Goal: Task Accomplishment & Management: Complete application form

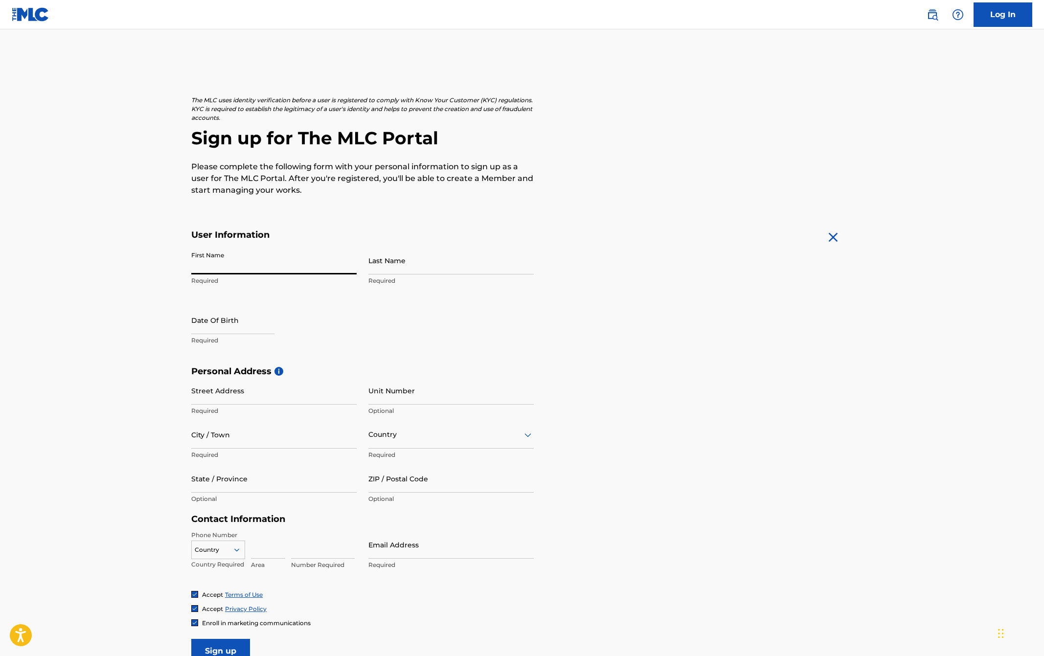
click at [268, 266] on input "First Name" at bounding box center [273, 261] width 165 height 28
type input "Lauren"
type input "[PERSON_NAME]"
type input "[STREET_ADDRESS][PERSON_NAME]"
type input "Apt 101"
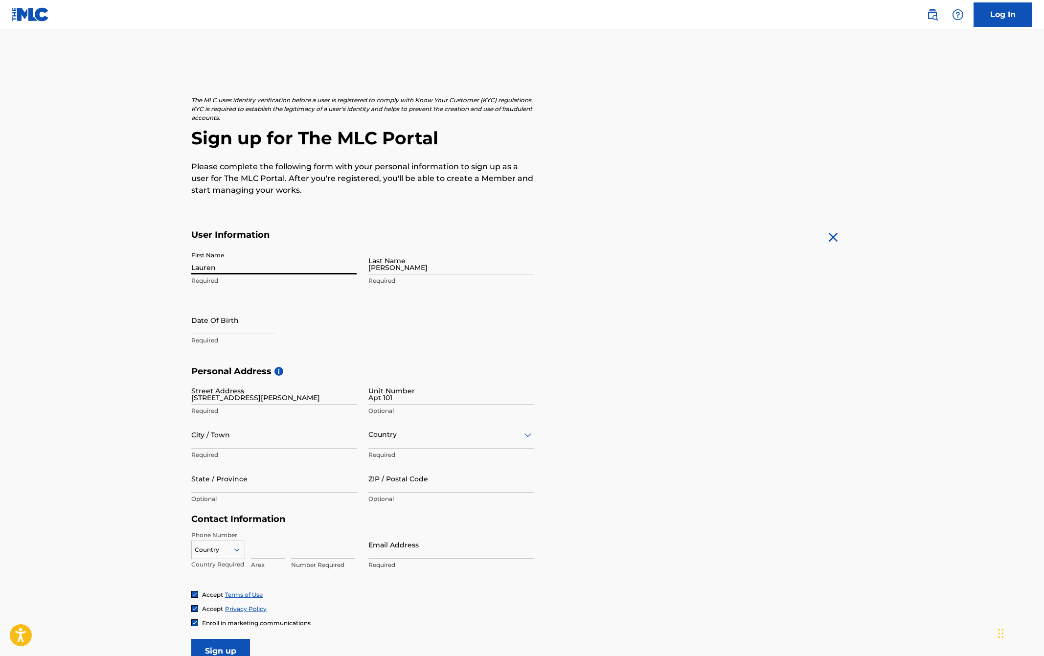
type input "[GEOGRAPHIC_DATA], [GEOGRAPHIC_DATA]"
type input "[GEOGRAPHIC_DATA]"
type input "CA"
type input "93003"
type input "650"
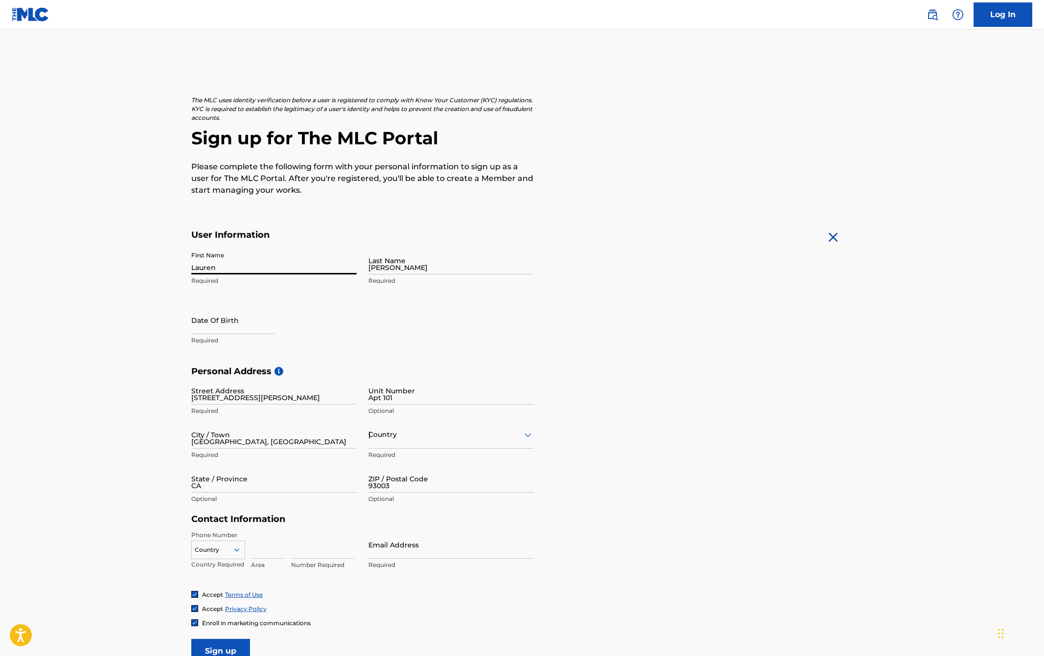
type input "8040450"
type input "[EMAIL_ADDRESS][DOMAIN_NAME]"
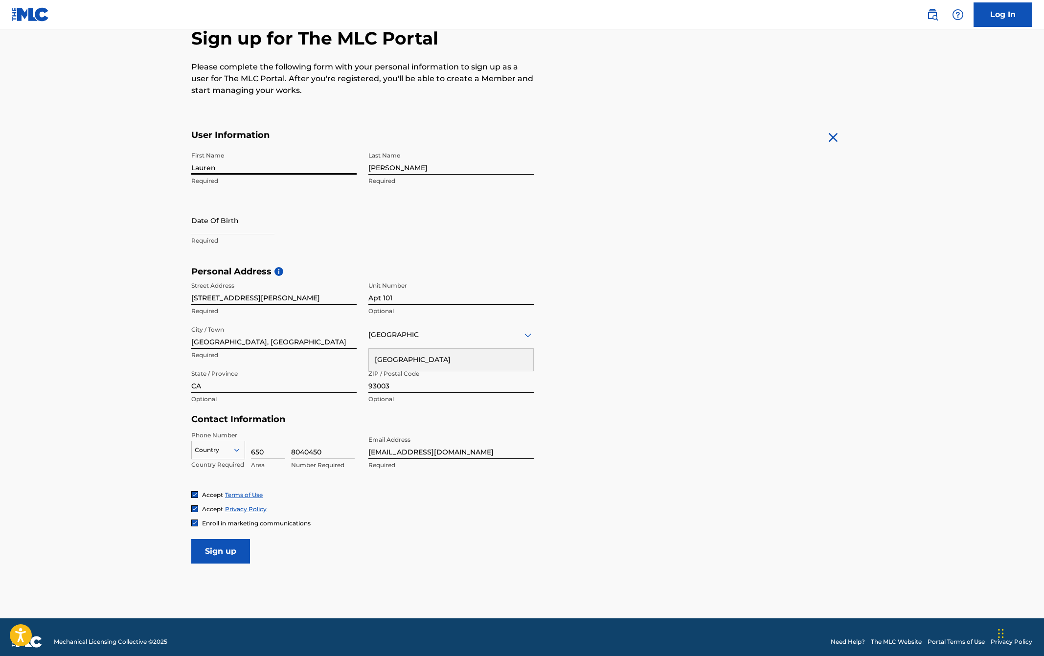
scroll to position [109, 0]
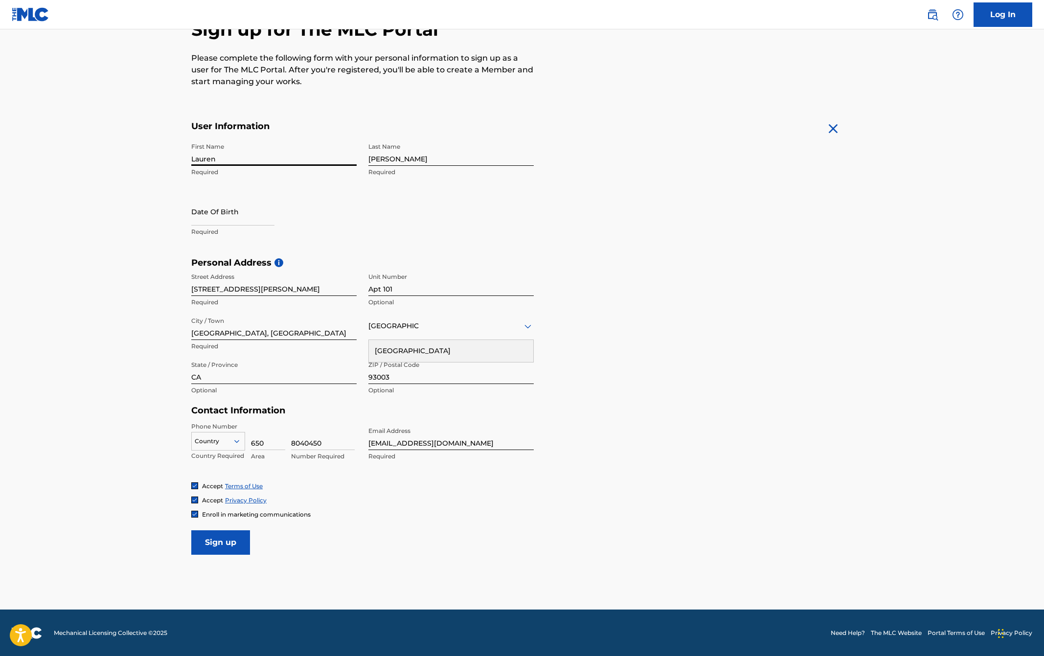
click at [223, 444] on div at bounding box center [218, 441] width 53 height 11
click at [165, 496] on main "The MLC uses identity verification before a user is registered to comply with K…" at bounding box center [522, 265] width 1044 height 689
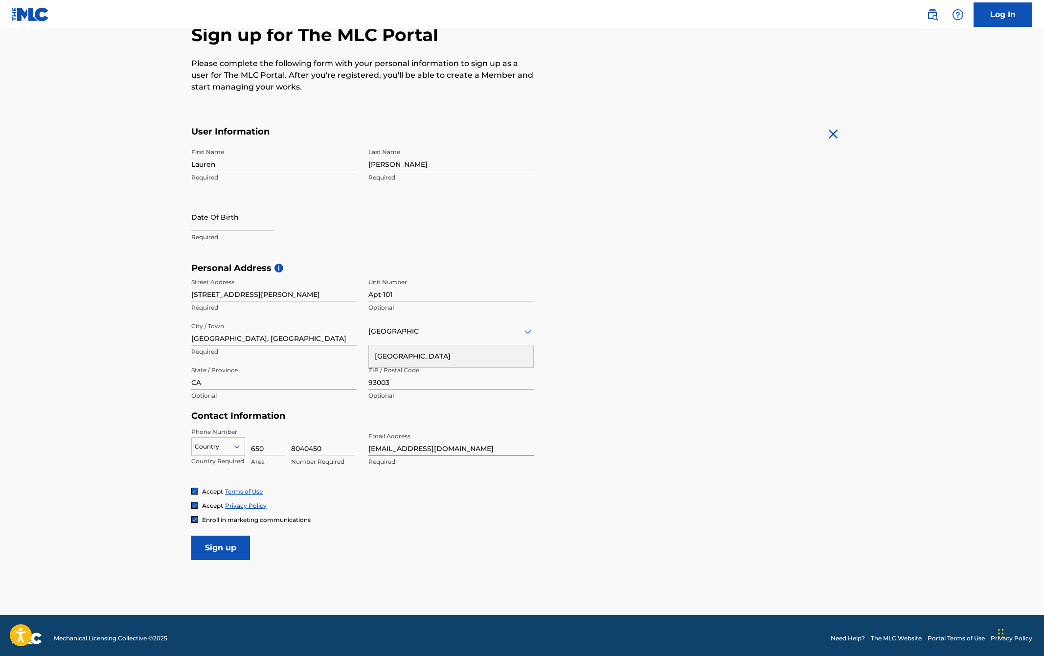
scroll to position [102, 0]
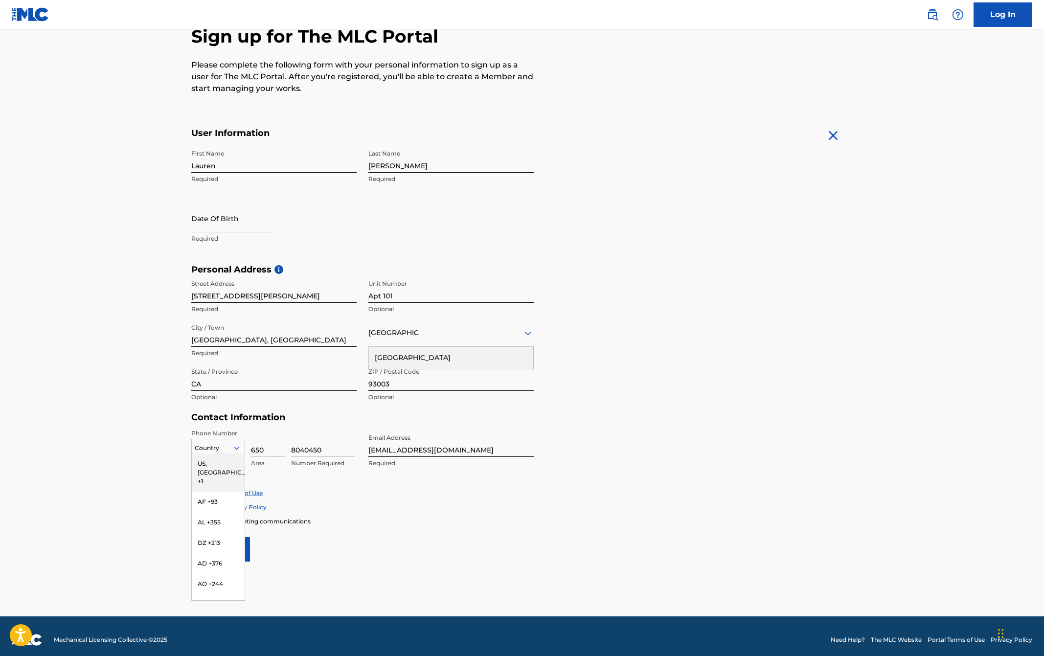
click at [219, 449] on div at bounding box center [218, 448] width 53 height 11
click at [154, 453] on main "The MLC uses identity verification before a user is registered to comply with K…" at bounding box center [522, 272] width 1044 height 689
click at [212, 452] on div at bounding box center [218, 448] width 53 height 11
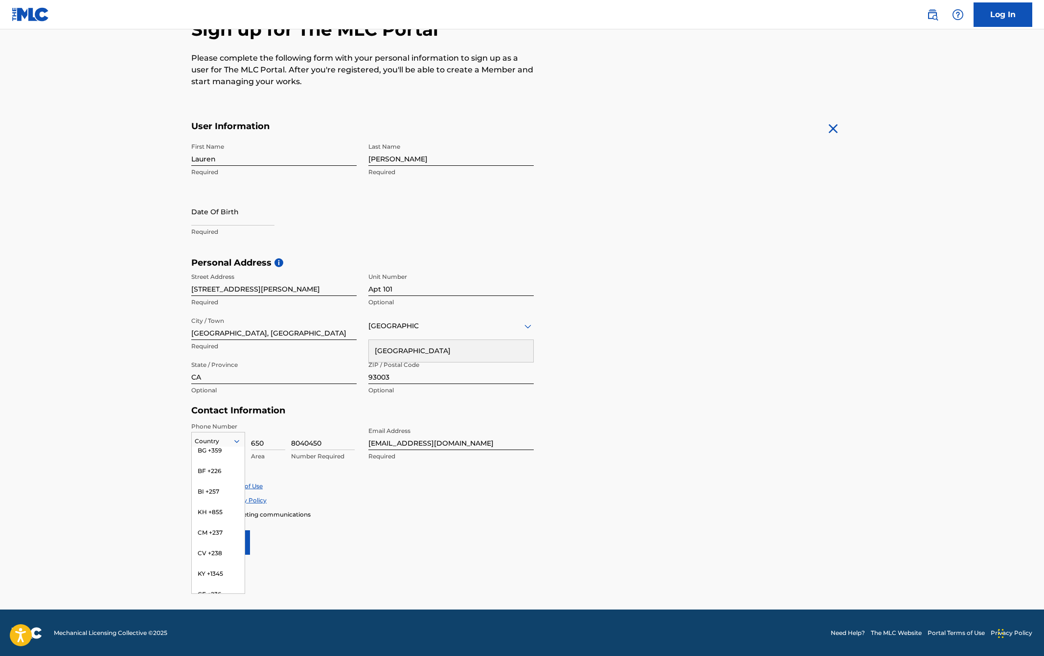
scroll to position [0, 0]
click at [156, 532] on main "The MLC uses identity verification before a user is registered to comply with K…" at bounding box center [522, 265] width 1044 height 689
click at [406, 351] on div "[GEOGRAPHIC_DATA]" at bounding box center [451, 351] width 164 height 22
click at [270, 371] on div at bounding box center [273, 370] width 165 height 12
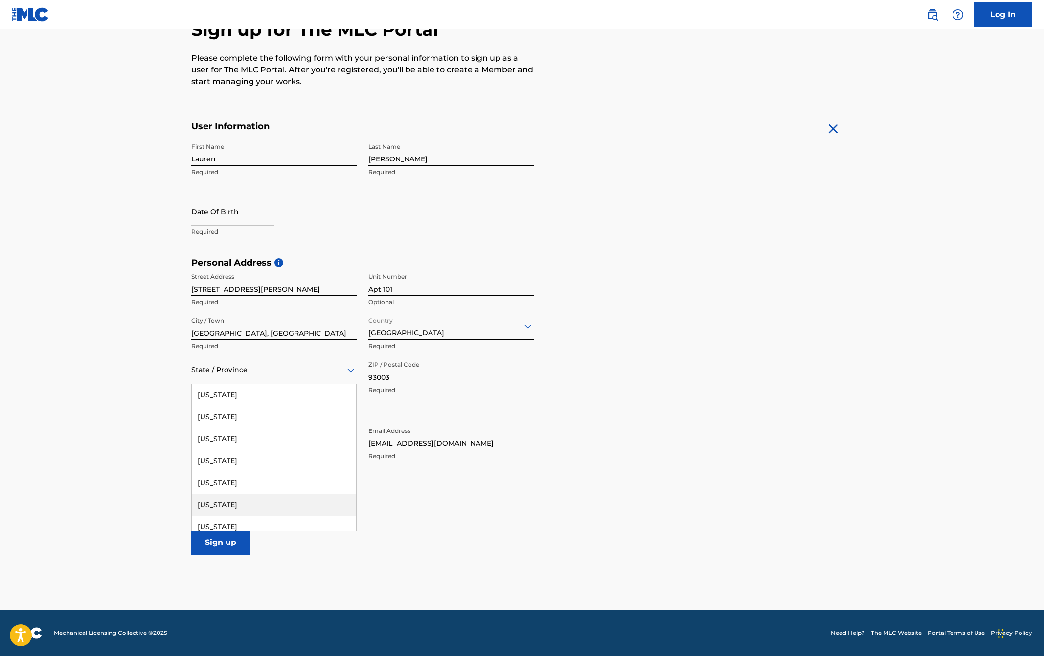
click at [244, 498] on div "[US_STATE]" at bounding box center [274, 505] width 164 height 22
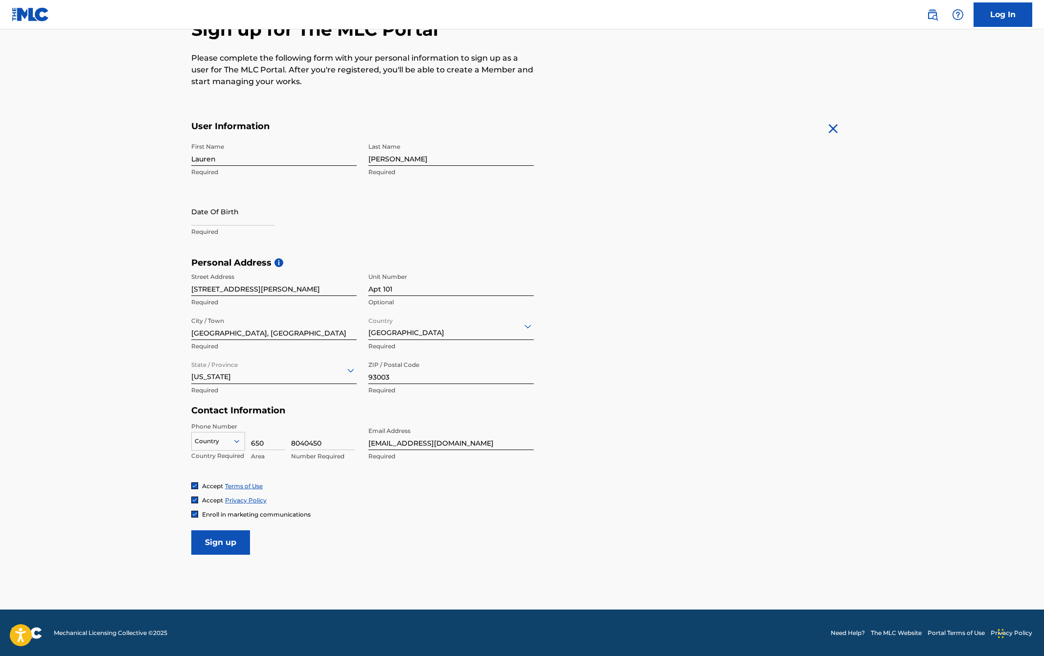
click at [162, 438] on main "The MLC uses identity verification before a user is registered to comply with K…" at bounding box center [522, 265] width 1044 height 689
click at [223, 442] on div at bounding box center [218, 441] width 53 height 11
click at [159, 475] on main "The MLC uses identity verification before a user is registered to comply with K…" at bounding box center [522, 265] width 1044 height 689
click at [212, 440] on div at bounding box center [218, 441] width 53 height 11
click at [193, 456] on div "US, [GEOGRAPHIC_DATA] +1" at bounding box center [218, 466] width 53 height 38
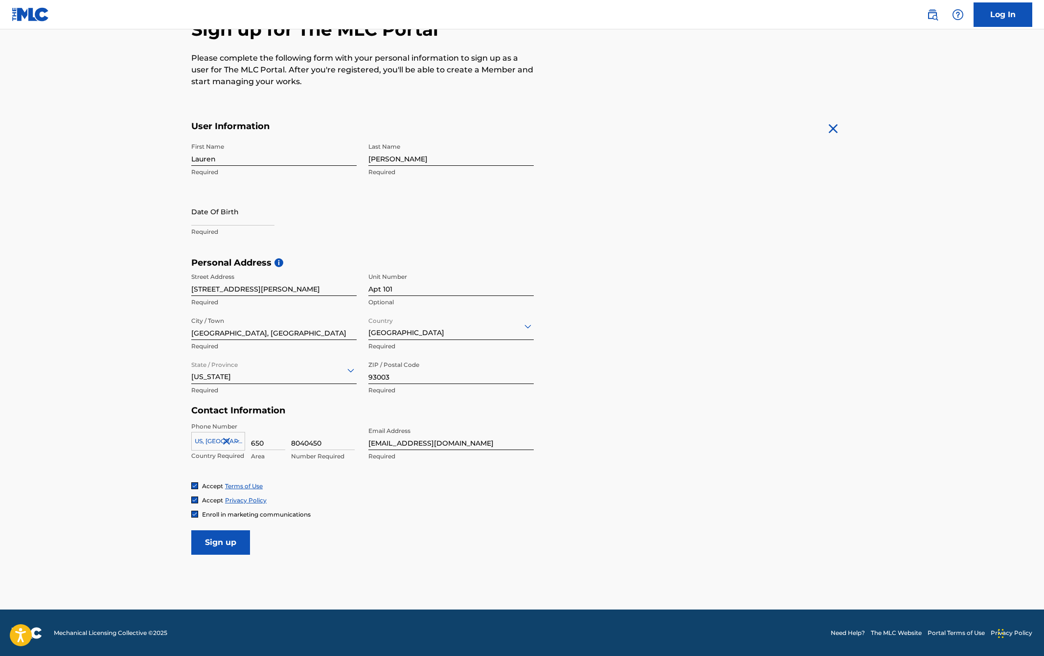
click at [163, 455] on main "The MLC uses identity verification before a user is registered to comply with K…" at bounding box center [522, 265] width 1044 height 689
click at [279, 472] on div "Phone Number US, CA +1 Country Required 650 Area 8040450 Number Required Email …" at bounding box center [362, 452] width 342 height 60
click at [238, 441] on icon at bounding box center [236, 441] width 5 height 3
click at [180, 459] on div "The MLC uses identity verification before a user is registered to comply with K…" at bounding box center [522, 270] width 685 height 567
click at [217, 440] on div at bounding box center [218, 441] width 53 height 11
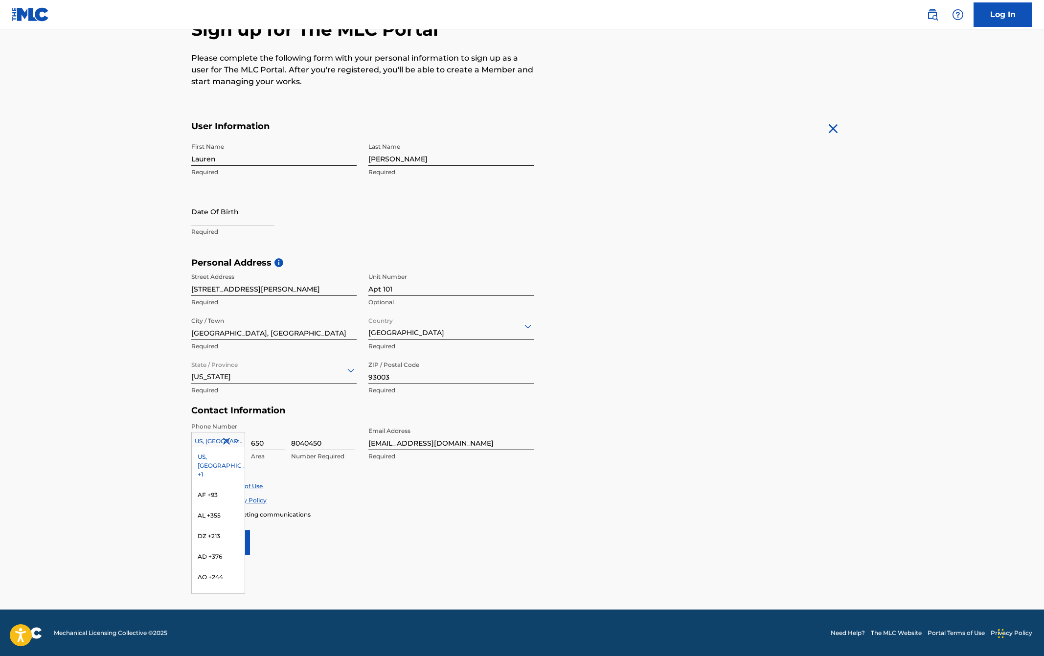
type input "1"
type input "[GEOGRAPHIC_DATA]"
type input "CA"
click at [203, 453] on div "US, [GEOGRAPHIC_DATA] +1" at bounding box center [218, 466] width 53 height 38
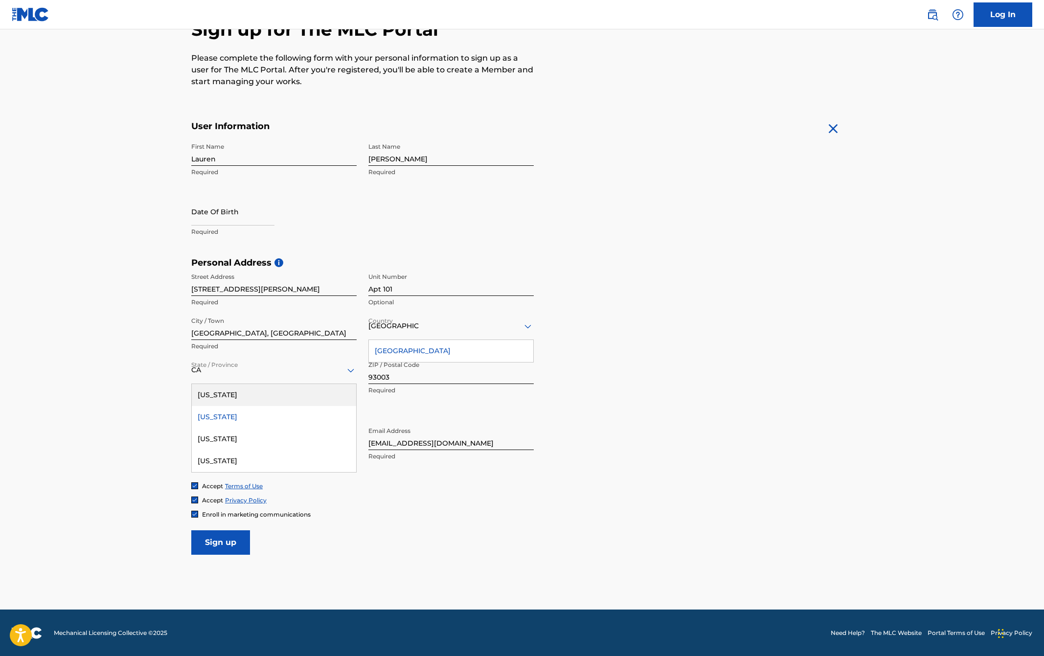
click at [135, 450] on main "The MLC uses identity verification before a user is registered to comply with K…" at bounding box center [522, 265] width 1044 height 689
click at [216, 416] on div "[US_STATE]" at bounding box center [274, 417] width 164 height 22
click at [135, 424] on main "The MLC uses identity verification before a user is registered to comply with K…" at bounding box center [522, 265] width 1044 height 689
click at [217, 543] on input "Sign up" at bounding box center [220, 542] width 59 height 24
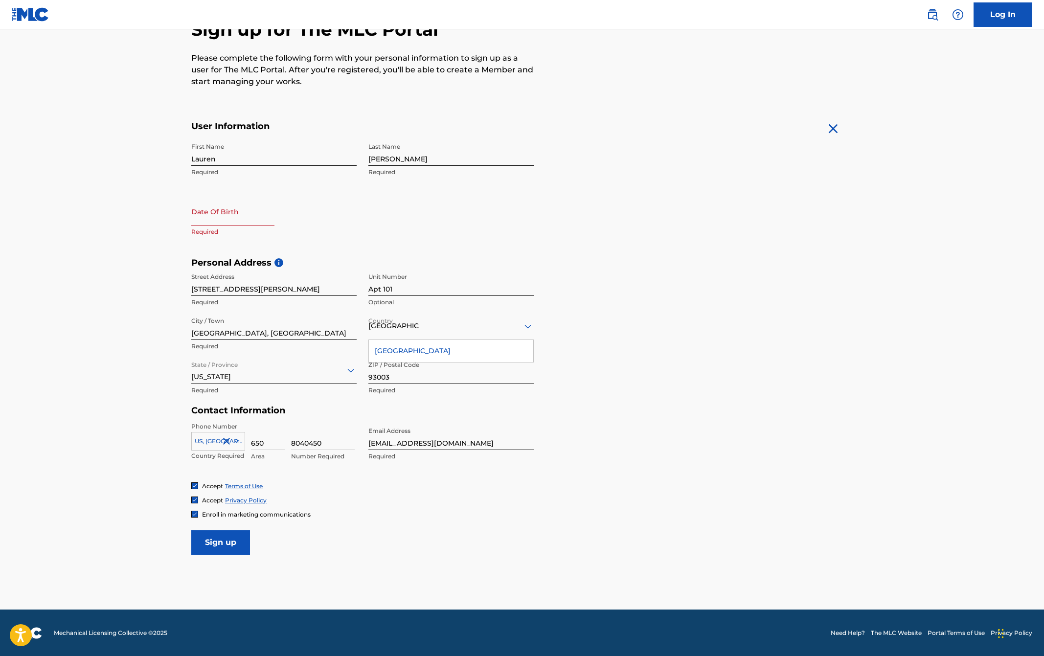
select select "7"
select select "2025"
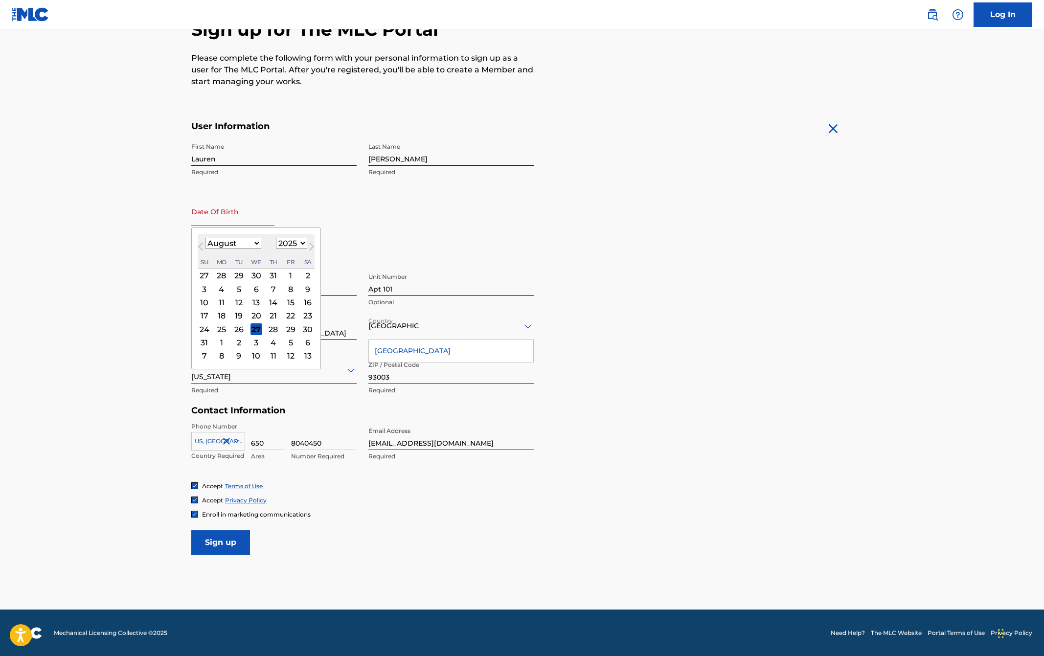
click at [226, 222] on input "text" at bounding box center [232, 212] width 83 height 28
click at [253, 243] on select "January February March April May June July August September October November De…" at bounding box center [233, 243] width 56 height 11
select select "3"
click at [205, 238] on select "January February March April May June July August September October November De…" at bounding box center [233, 243] width 56 height 11
click at [208, 315] on div "20" at bounding box center [205, 316] width 12 height 12
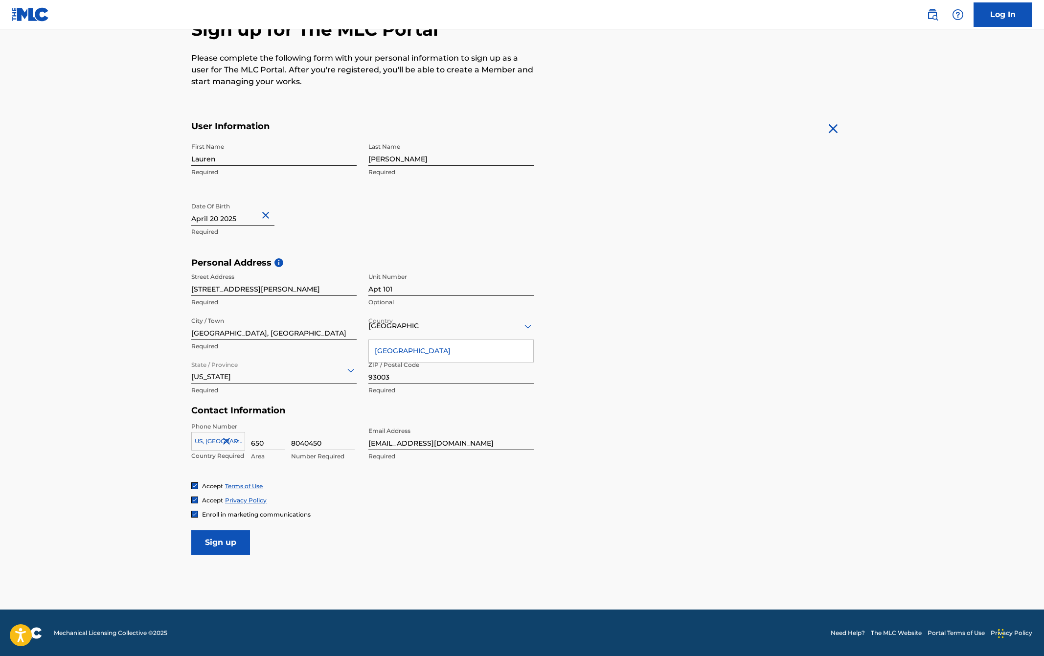
click at [260, 215] on button "Close" at bounding box center [267, 216] width 15 height 30
click at [237, 219] on input "text" at bounding box center [232, 212] width 83 height 28
select select "7"
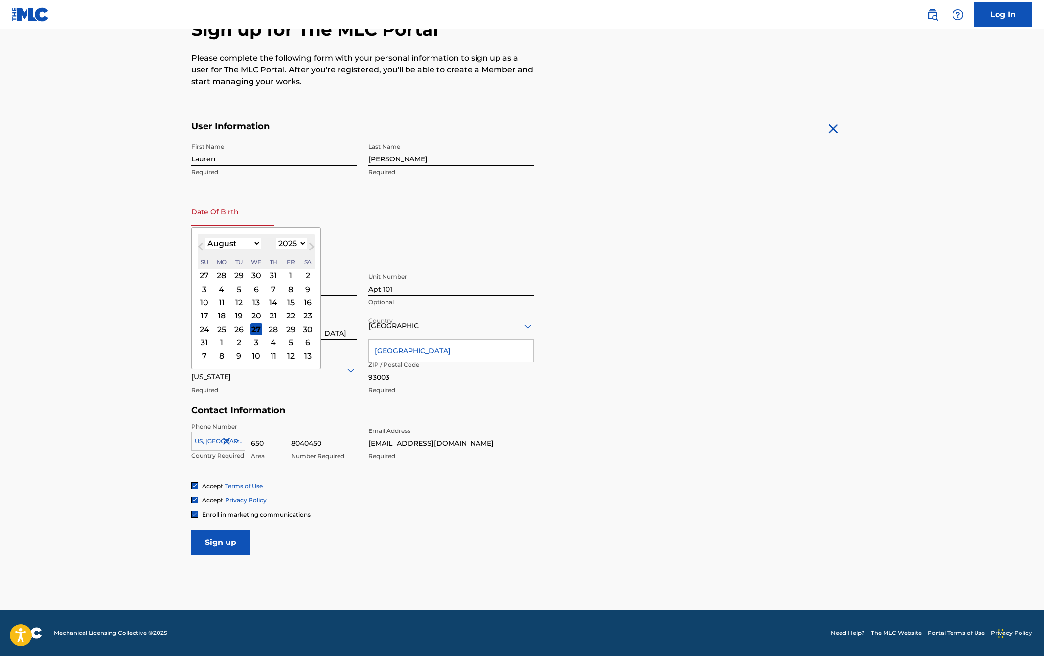
click at [289, 246] on select "1899 1900 1901 1902 1903 1904 1905 1906 1907 1908 1909 1910 1911 1912 1913 1914…" at bounding box center [291, 243] width 31 height 11
select select "1952"
click at [276, 238] on select "1899 1900 1901 1902 1903 1904 1905 1906 1907 1908 1909 1910 1911 1912 1913 1914…" at bounding box center [291, 243] width 31 height 11
click at [237, 245] on select "January February March April May June July August September October November De…" at bounding box center [233, 243] width 56 height 11
select select "3"
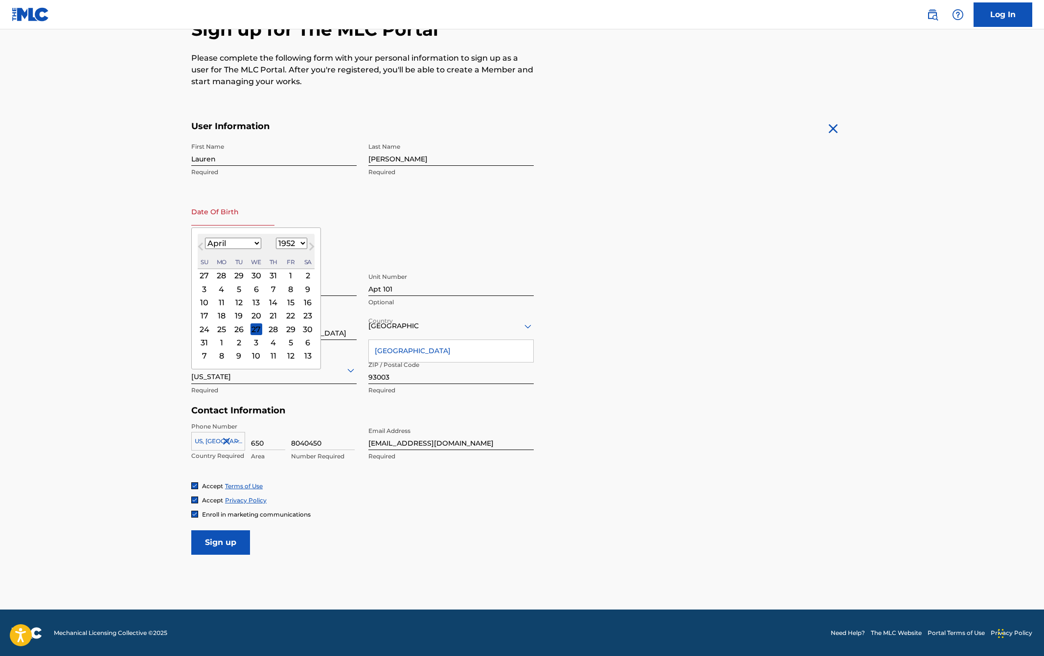
click at [205, 238] on select "January February March April May June July August September October November De…" at bounding box center [233, 243] width 56 height 11
click at [204, 315] on div "20" at bounding box center [205, 316] width 12 height 12
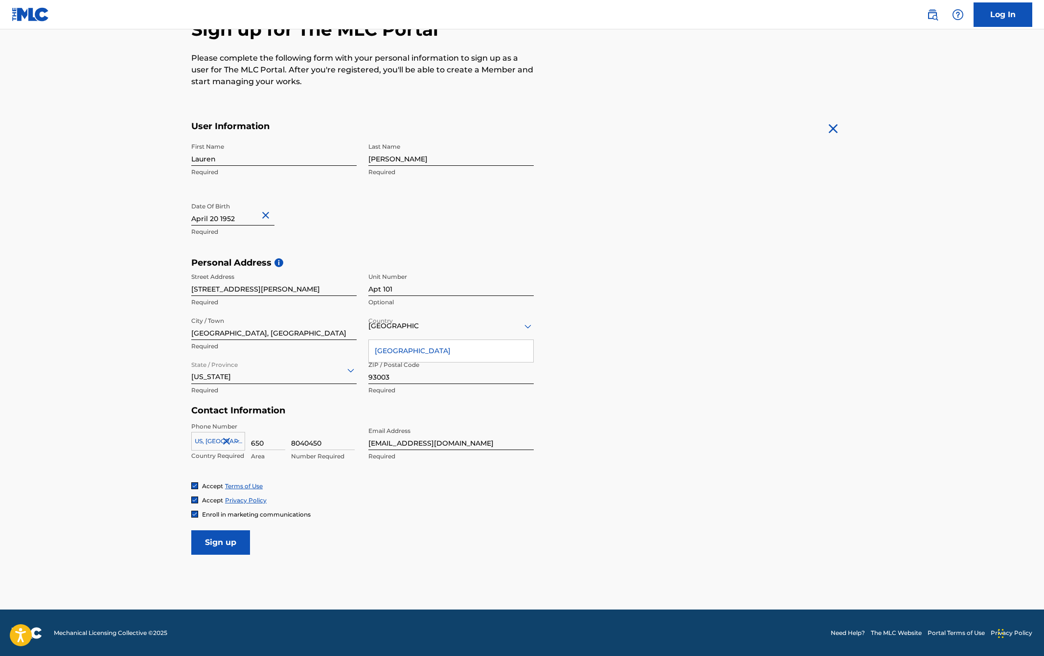
click at [145, 304] on main "The MLC uses identity verification before a user is registered to comply with K…" at bounding box center [522, 265] width 1044 height 689
click at [221, 536] on input "Sign up" at bounding box center [220, 542] width 59 height 24
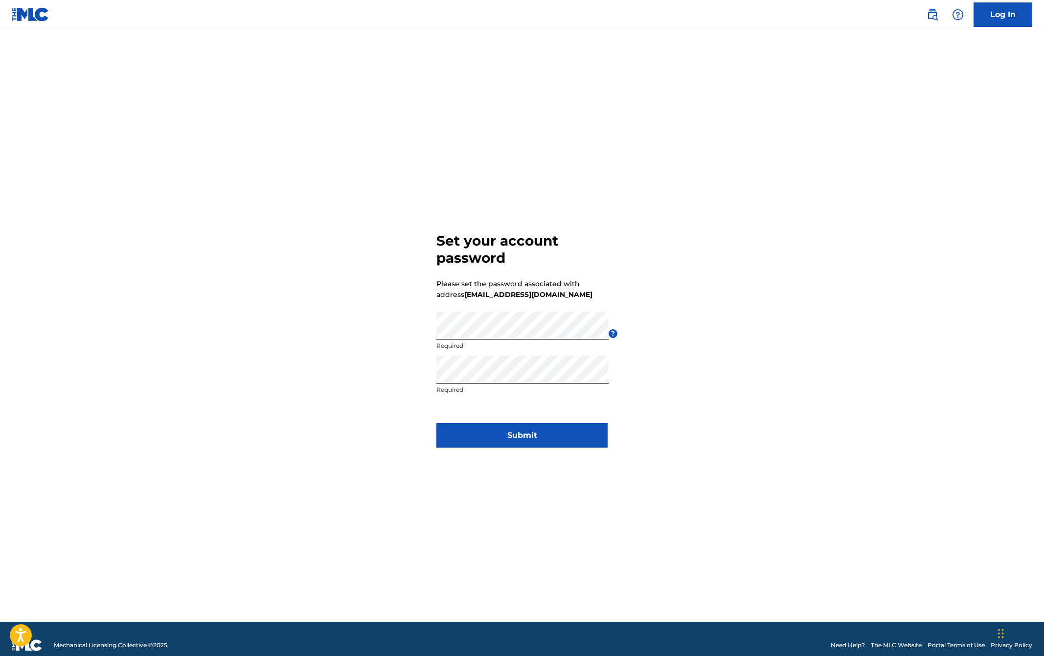
click at [550, 434] on button "Submit" at bounding box center [521, 435] width 171 height 24
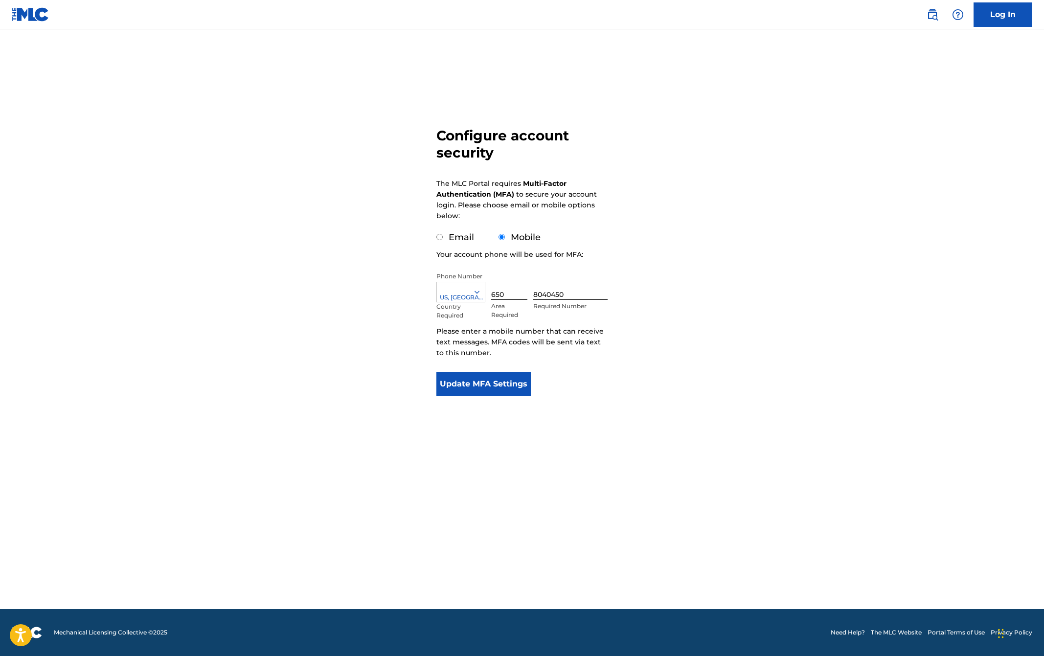
click at [439, 237] on input "Email" at bounding box center [439, 237] width 6 height 6
radio input "true"
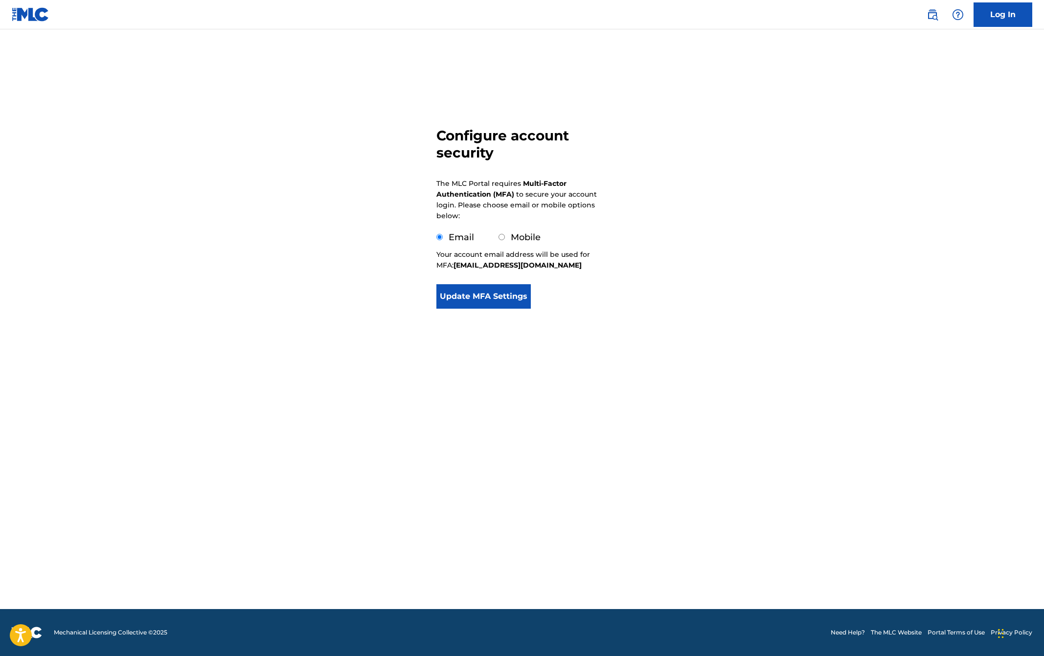
click at [477, 298] on button "Update MFA Settings" at bounding box center [483, 296] width 94 height 24
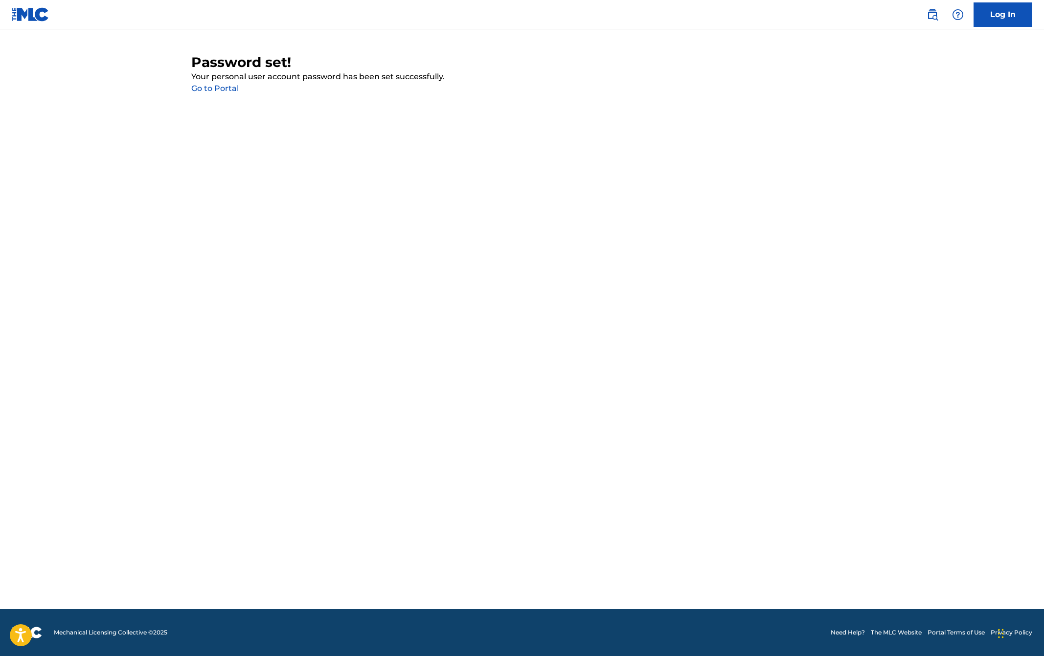
click at [212, 89] on link "Go to Portal" at bounding box center [214, 88] width 47 height 9
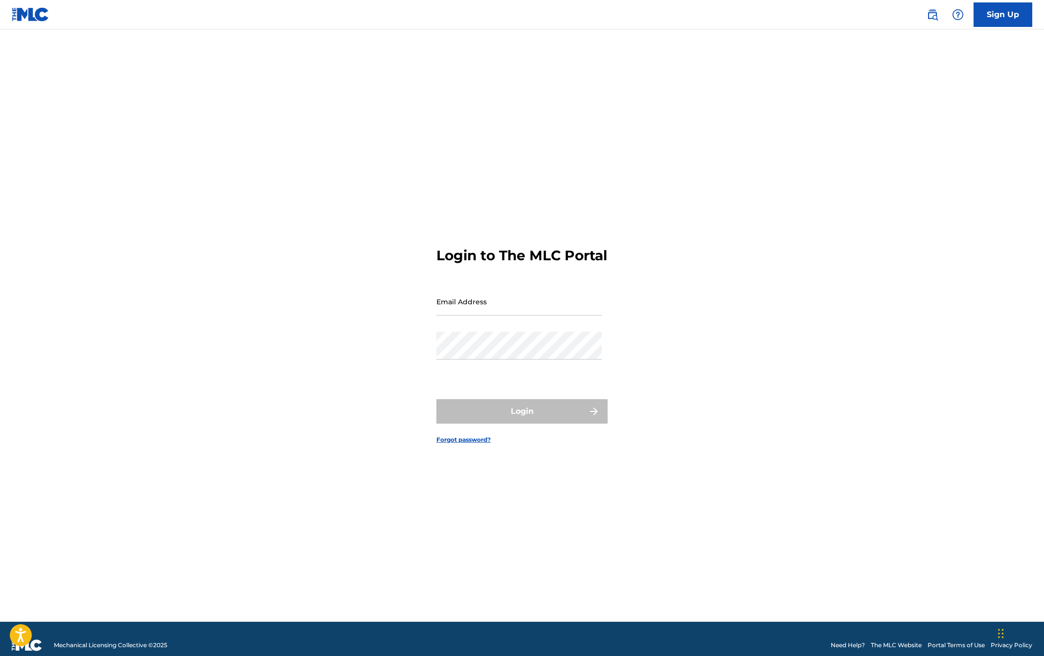
click at [490, 315] on input "Email Address" at bounding box center [518, 302] width 165 height 28
type input "[EMAIL_ADDRESS][DOMAIN_NAME]"
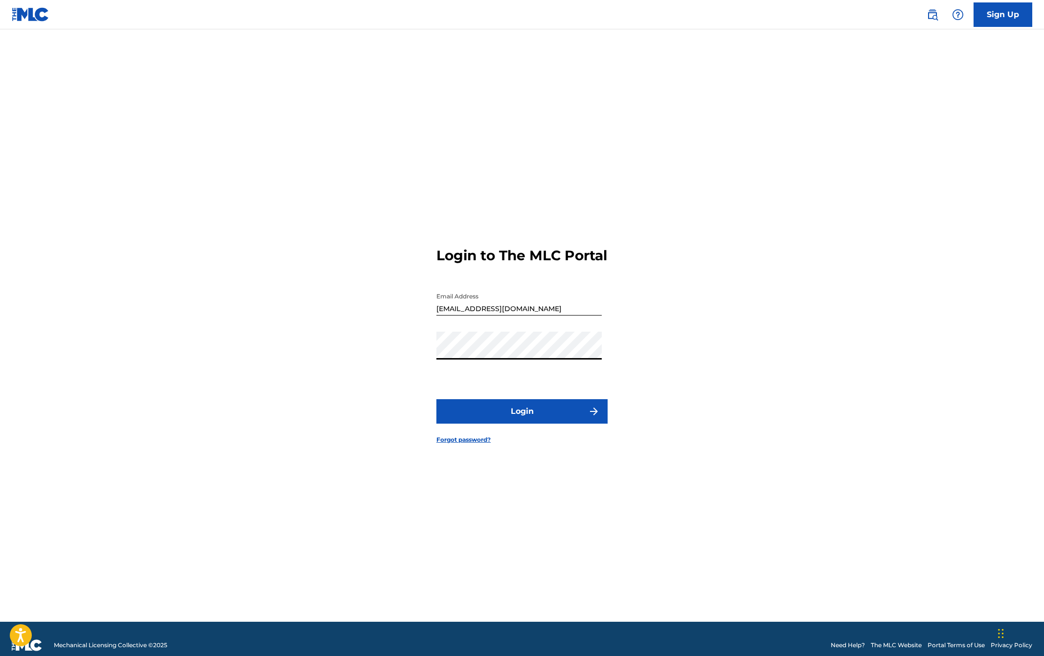
click at [524, 411] on button "Login" at bounding box center [521, 411] width 171 height 24
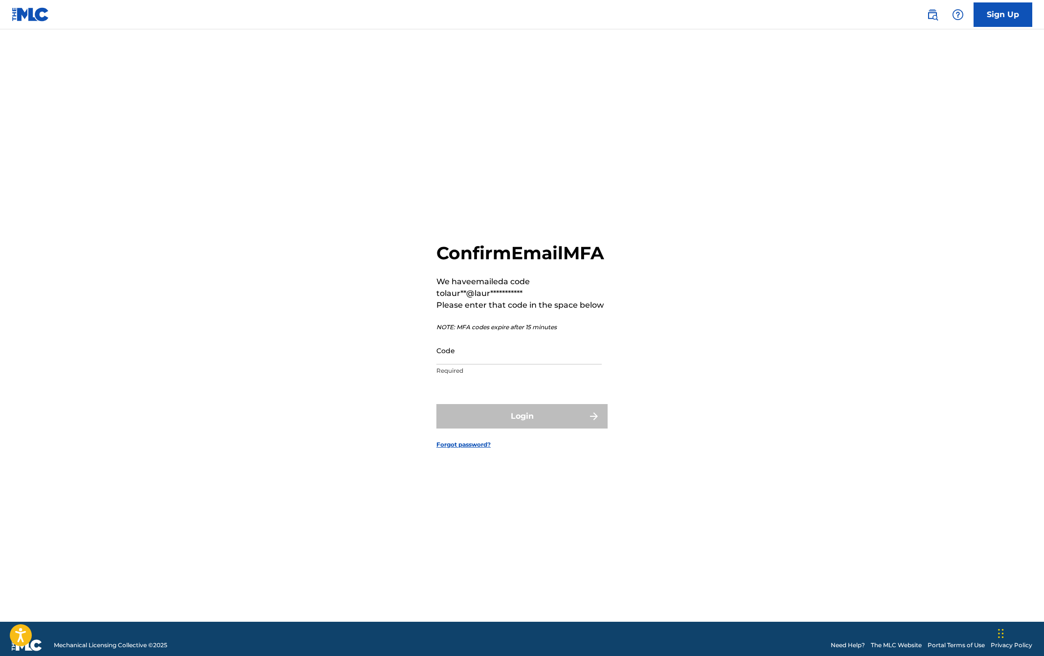
click at [493, 376] on div "Code Required" at bounding box center [518, 359] width 165 height 44
click at [492, 364] on input "Code" at bounding box center [518, 351] width 165 height 28
paste input "815938"
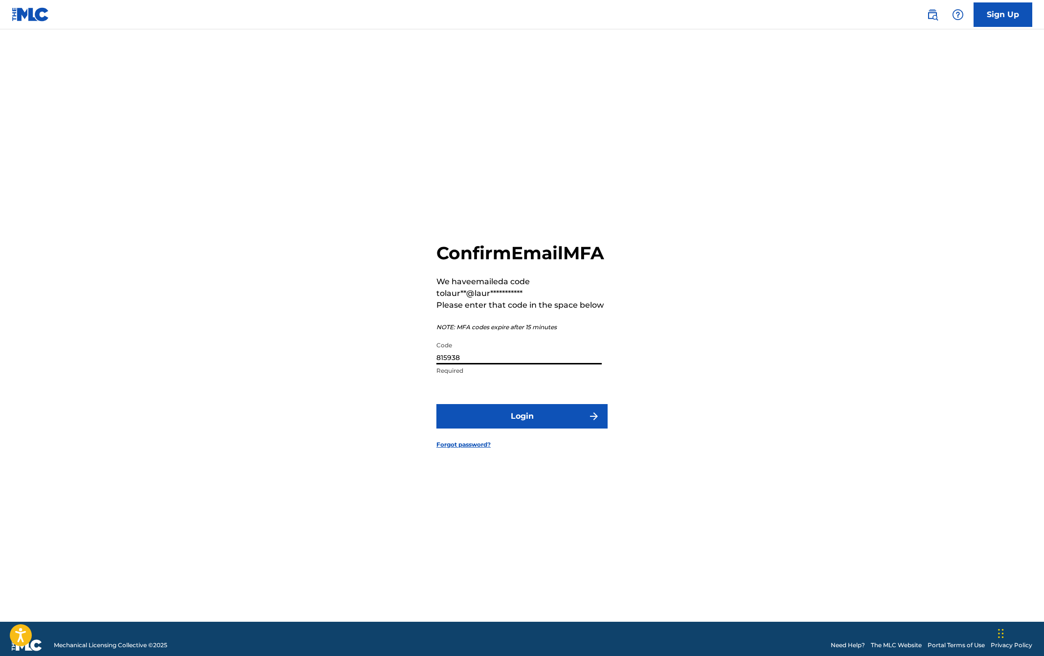
type input "815938"
click at [538, 418] on button "Login" at bounding box center [521, 416] width 171 height 24
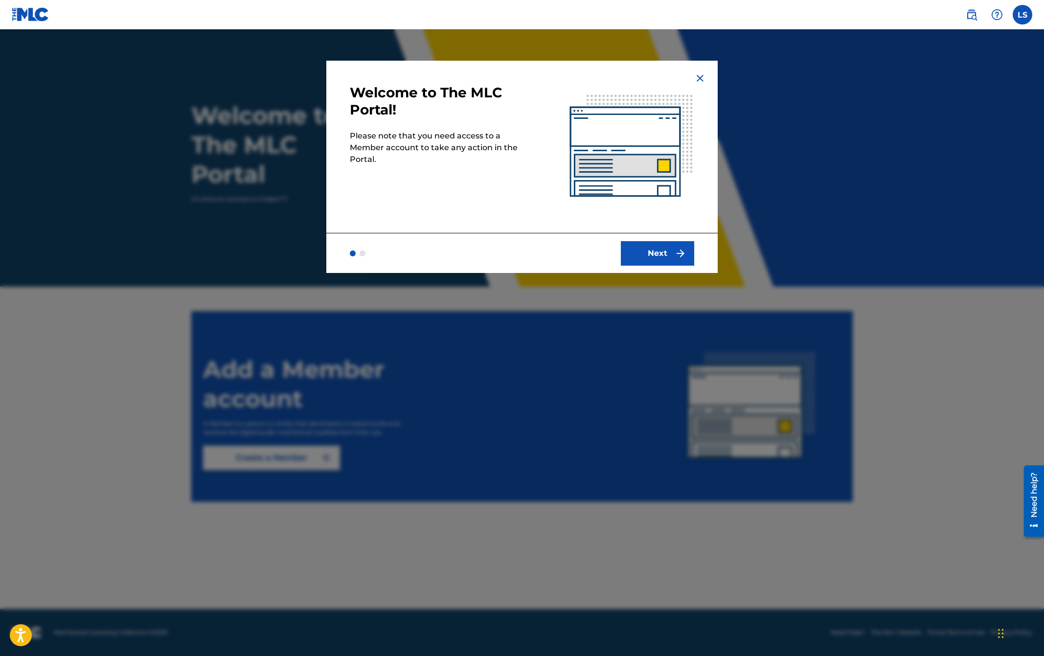
click at [650, 246] on button "Next" at bounding box center [657, 253] width 73 height 24
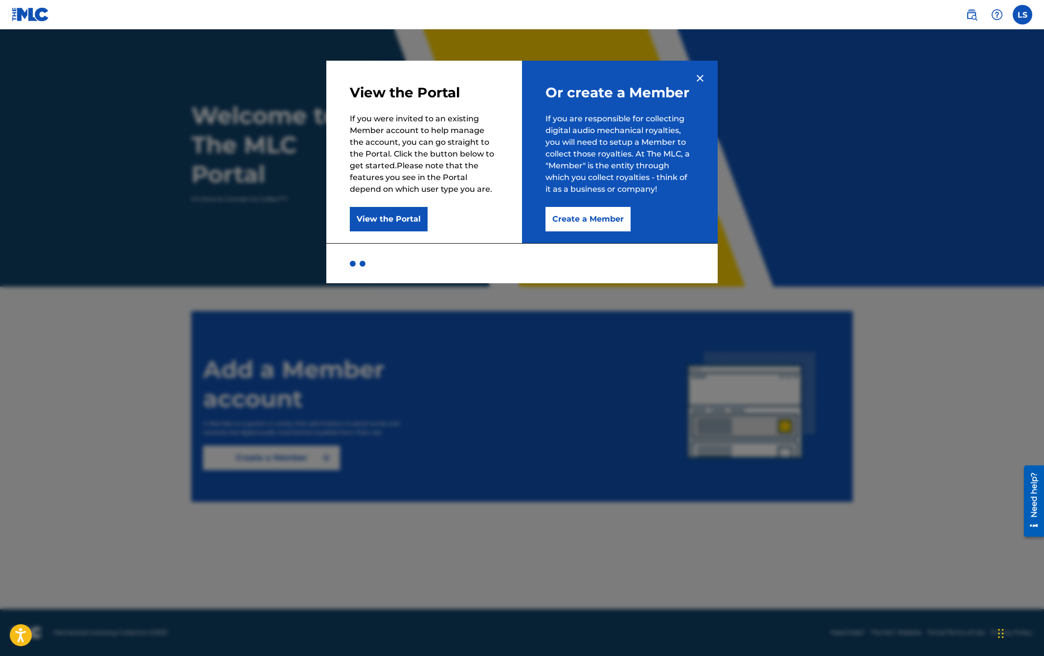
click at [600, 219] on button "Create a Member" at bounding box center [587, 219] width 85 height 24
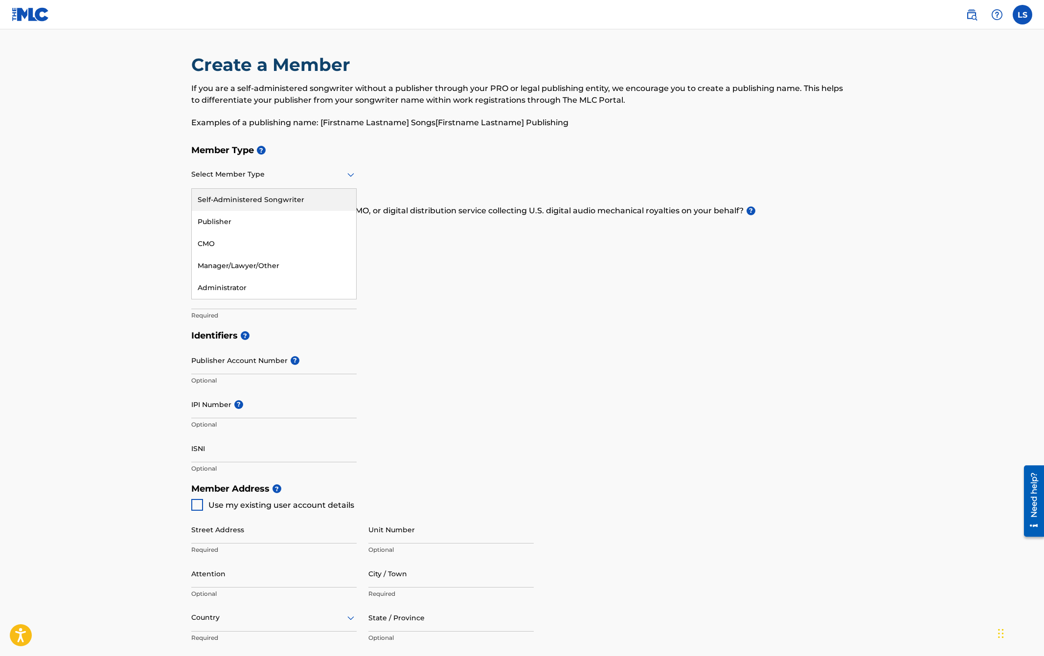
click at [351, 177] on icon at bounding box center [351, 175] width 12 height 12
click at [287, 201] on div "Self-Administered Songwriter" at bounding box center [274, 200] width 164 height 22
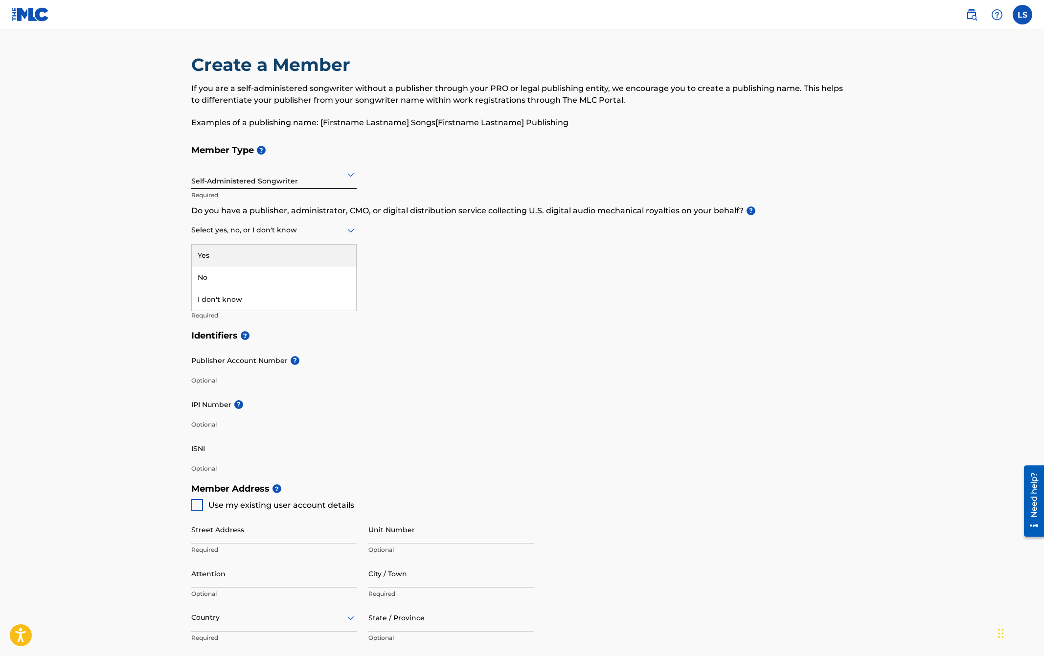
click at [348, 229] on icon at bounding box center [350, 231] width 7 height 4
click at [221, 274] on div "No" at bounding box center [274, 278] width 164 height 22
click at [244, 302] on input "Member name" at bounding box center [273, 295] width 165 height 28
type input "[PERSON_NAME]"
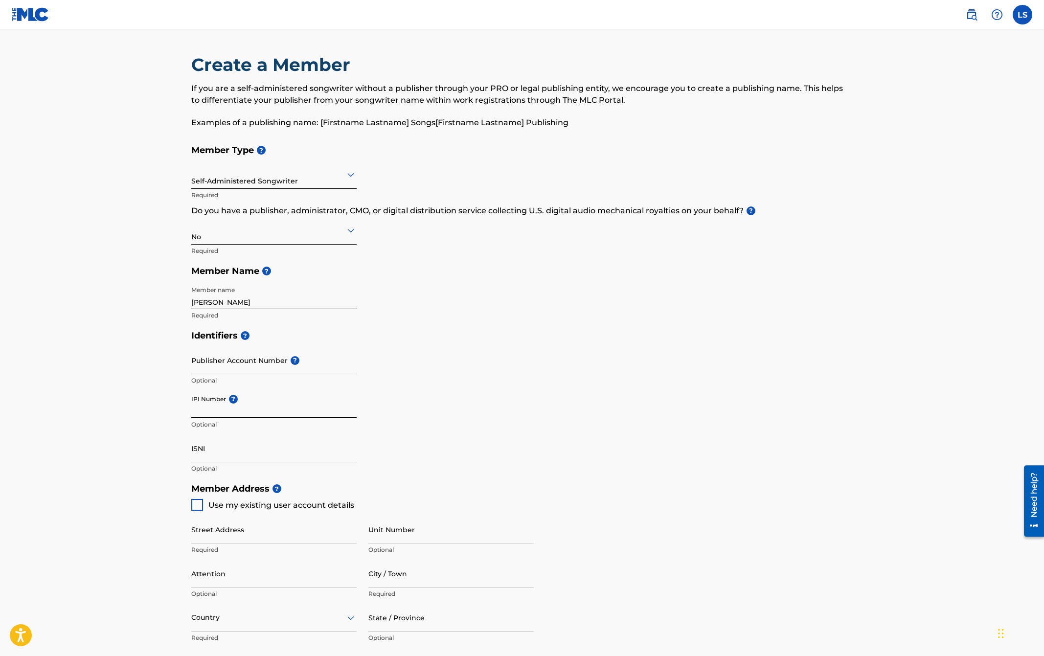
click at [412, 386] on div "Identifiers ? Publisher Account Number ? Optional IPI Number ? Optional ISNI Op…" at bounding box center [521, 401] width 661 height 153
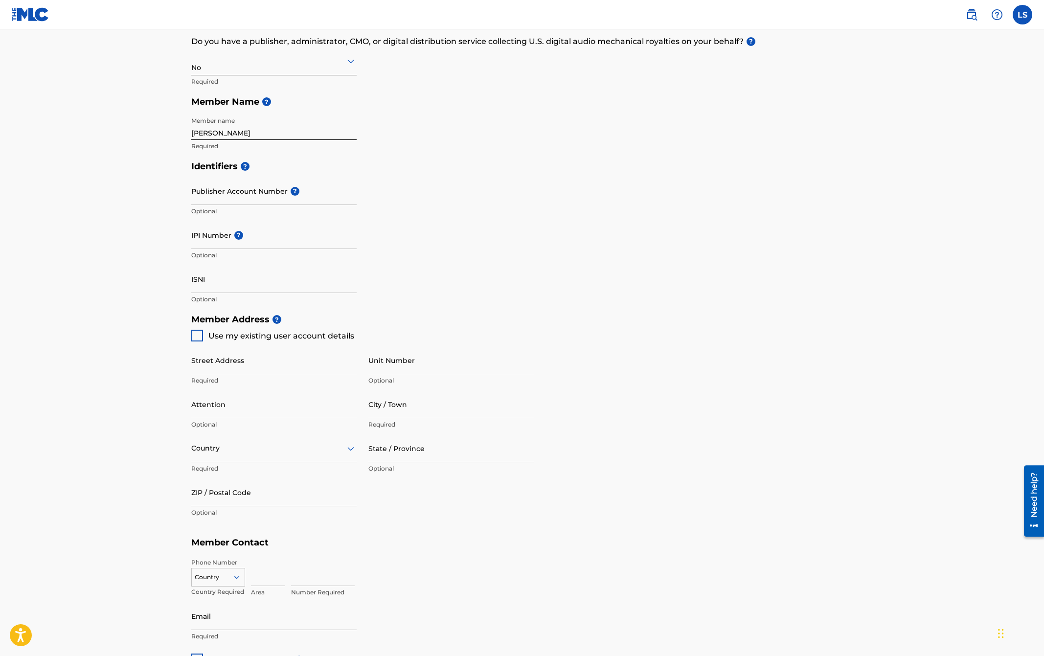
scroll to position [172, 0]
click at [196, 333] on div at bounding box center [197, 333] width 12 height 12
type input "[STREET_ADDRESS][PERSON_NAME]"
type input "[GEOGRAPHIC_DATA], [GEOGRAPHIC_DATA]"
type input "93003"
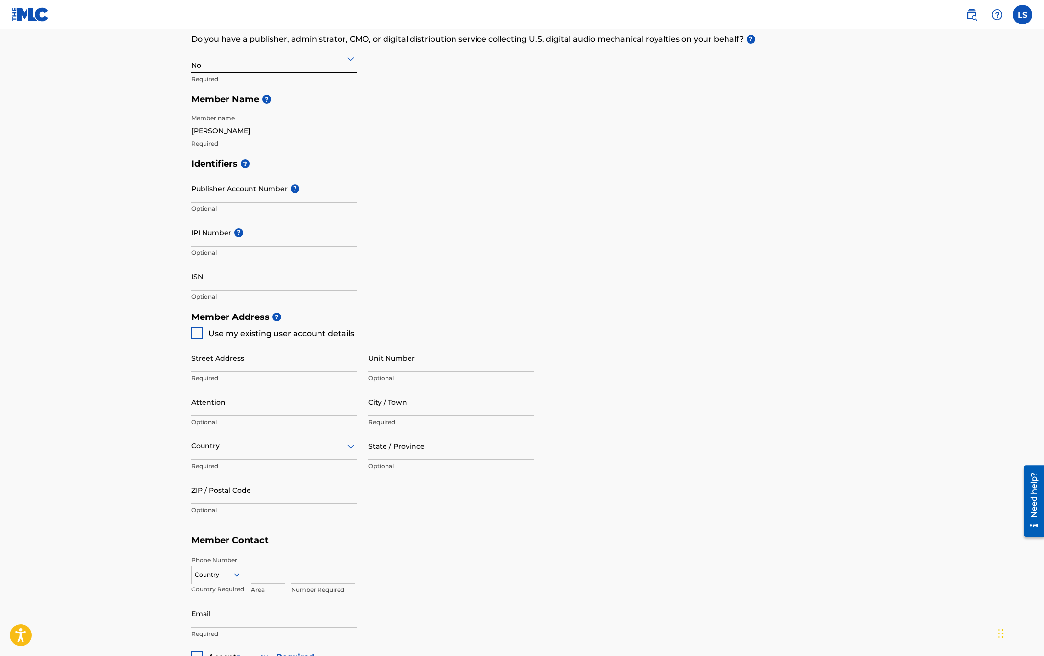
type input "650"
type input "8040450"
type input "[EMAIL_ADDRESS][DOMAIN_NAME]"
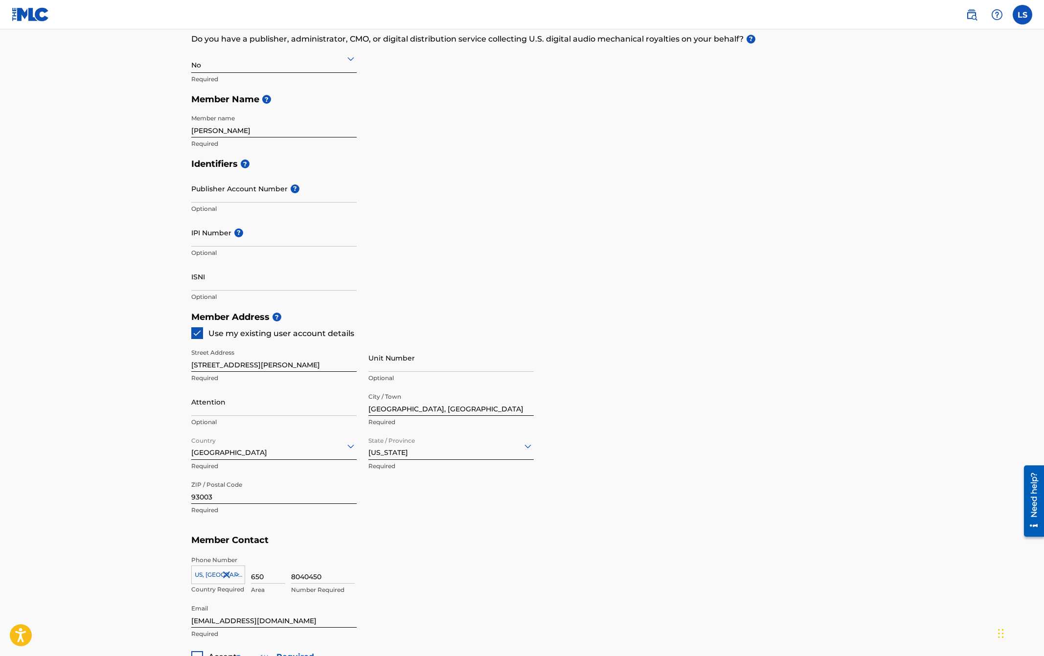
click at [430, 369] on input "Unit Number" at bounding box center [450, 358] width 165 height 28
type input "Apt 101"
click at [158, 401] on main "Create a Member If you are a self-administered songwriter without a publisher t…" at bounding box center [522, 297] width 1044 height 878
drag, startPoint x: 395, startPoint y: 410, endPoint x: 431, endPoint y: 411, distance: 36.2
click at [432, 411] on input "[GEOGRAPHIC_DATA], [GEOGRAPHIC_DATA]" at bounding box center [450, 402] width 165 height 28
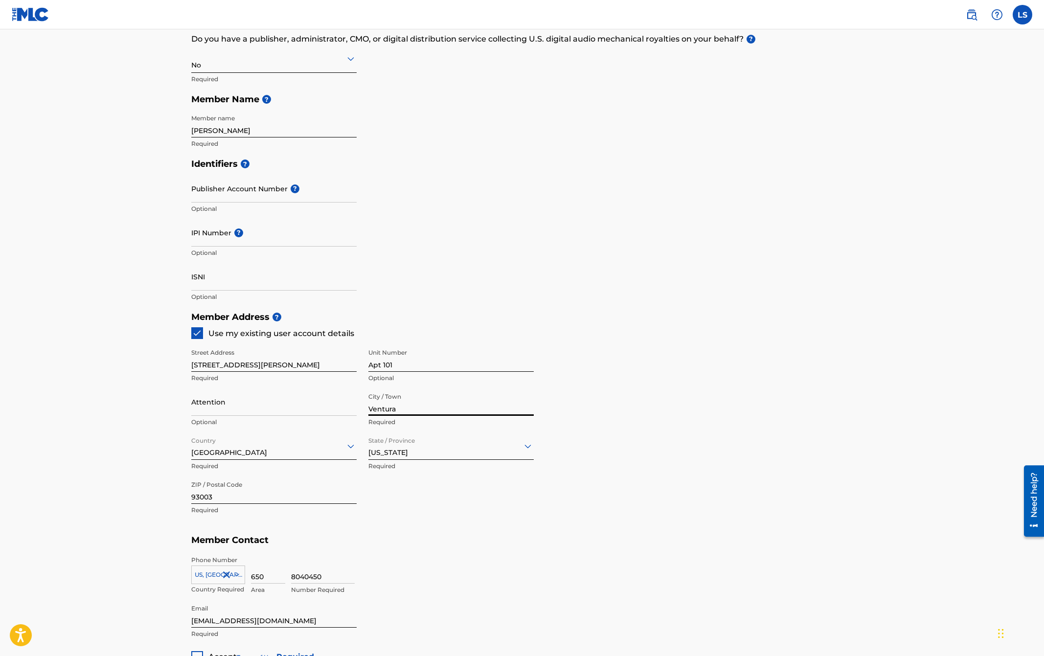
type input "Ventura"
click at [495, 526] on div "Member Address ? Use my existing user account details Street Address [STREET_AD…" at bounding box center [521, 419] width 661 height 224
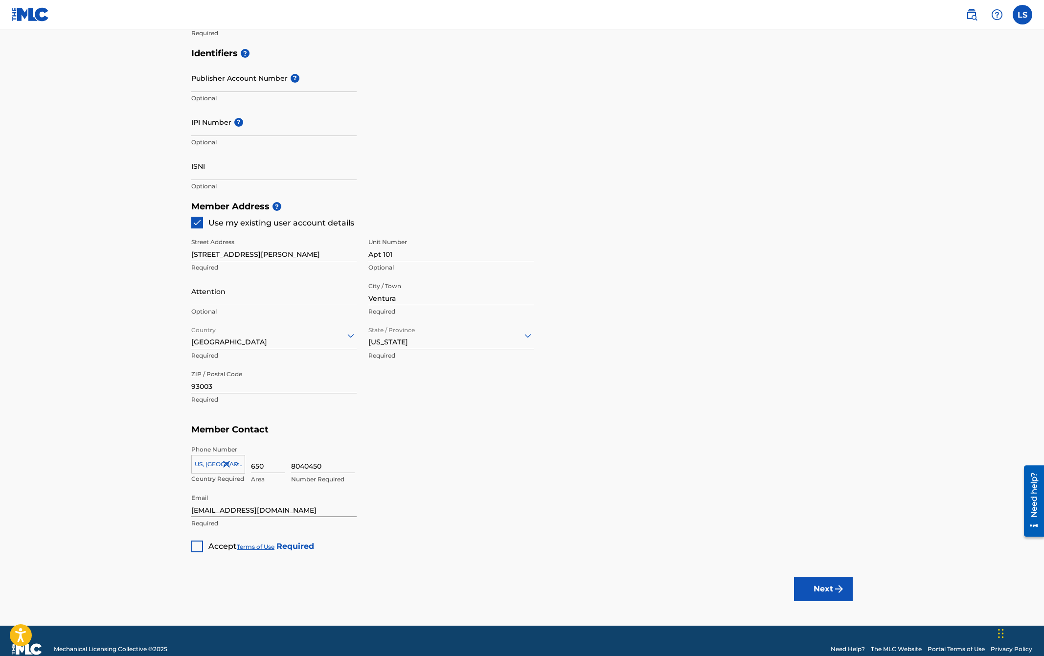
scroll to position [298, 0]
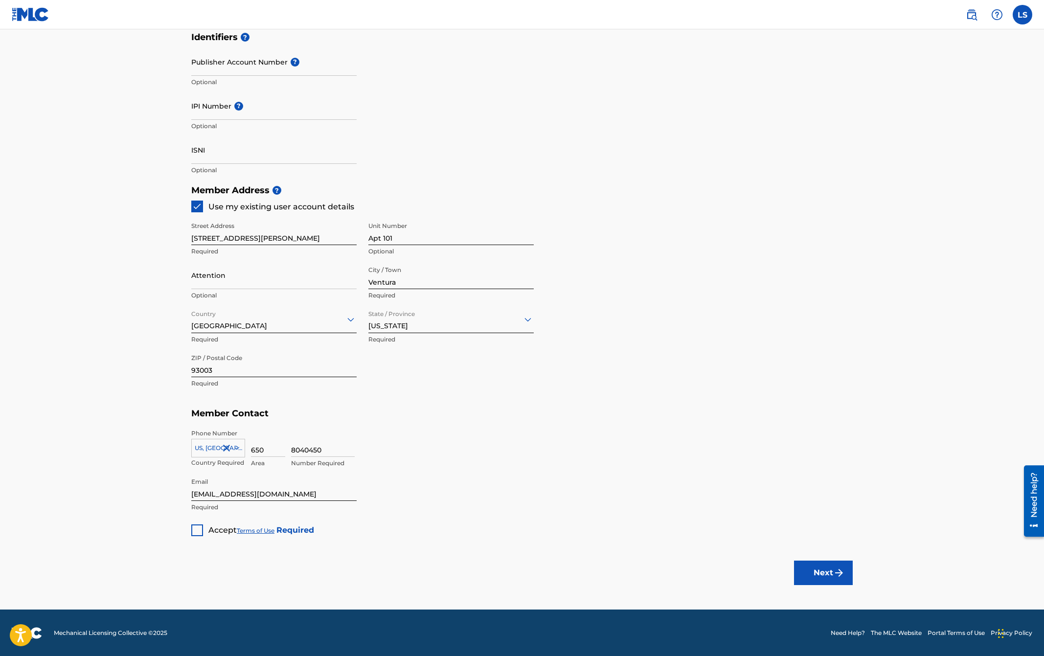
click at [198, 531] on div at bounding box center [197, 530] width 12 height 12
click at [827, 574] on button "Next" at bounding box center [823, 573] width 59 height 24
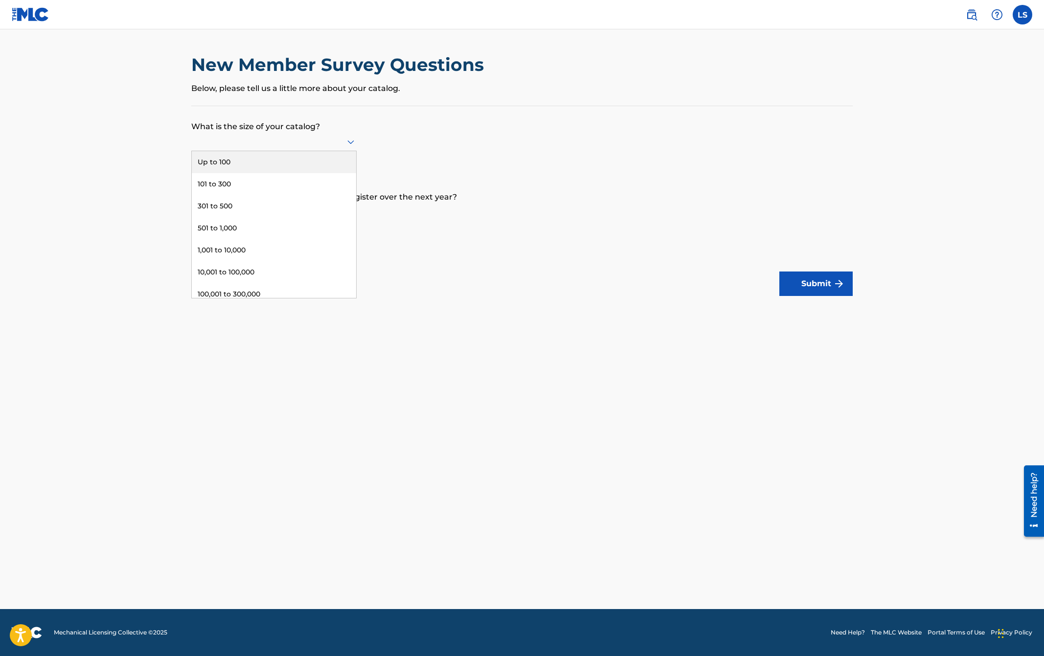
click at [347, 141] on icon at bounding box center [351, 142] width 12 height 12
click at [281, 158] on div "Up to 100" at bounding box center [274, 162] width 164 height 22
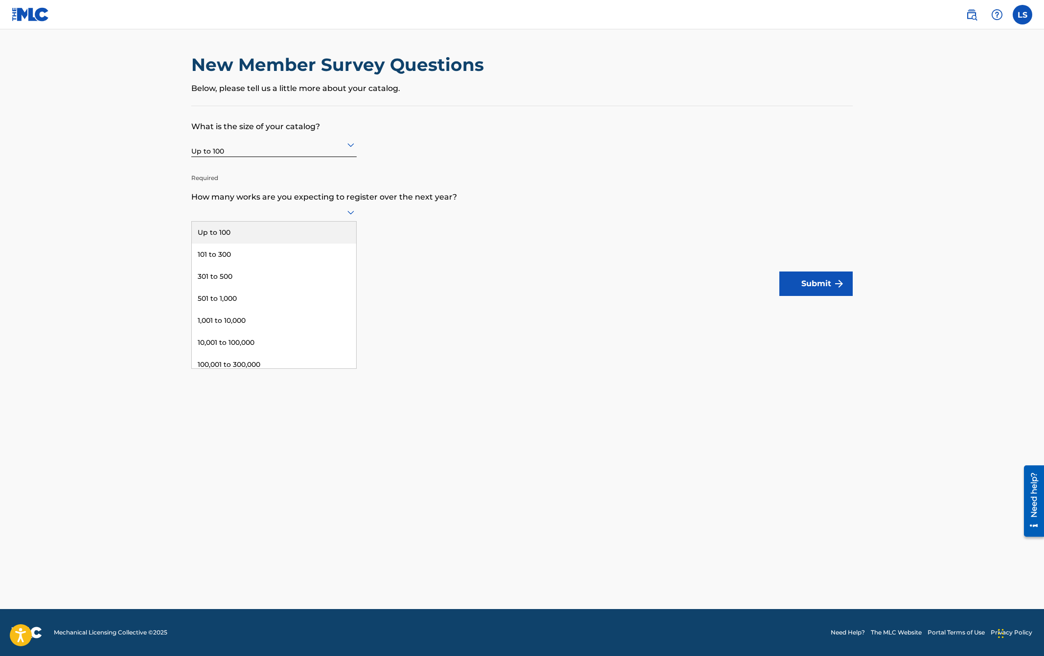
click at [347, 212] on icon at bounding box center [351, 212] width 12 height 12
click at [332, 230] on div "Up to 100" at bounding box center [274, 233] width 164 height 22
click at [689, 287] on div "Back Submit" at bounding box center [521, 283] width 661 height 24
click at [815, 284] on button "Submit" at bounding box center [815, 283] width 73 height 24
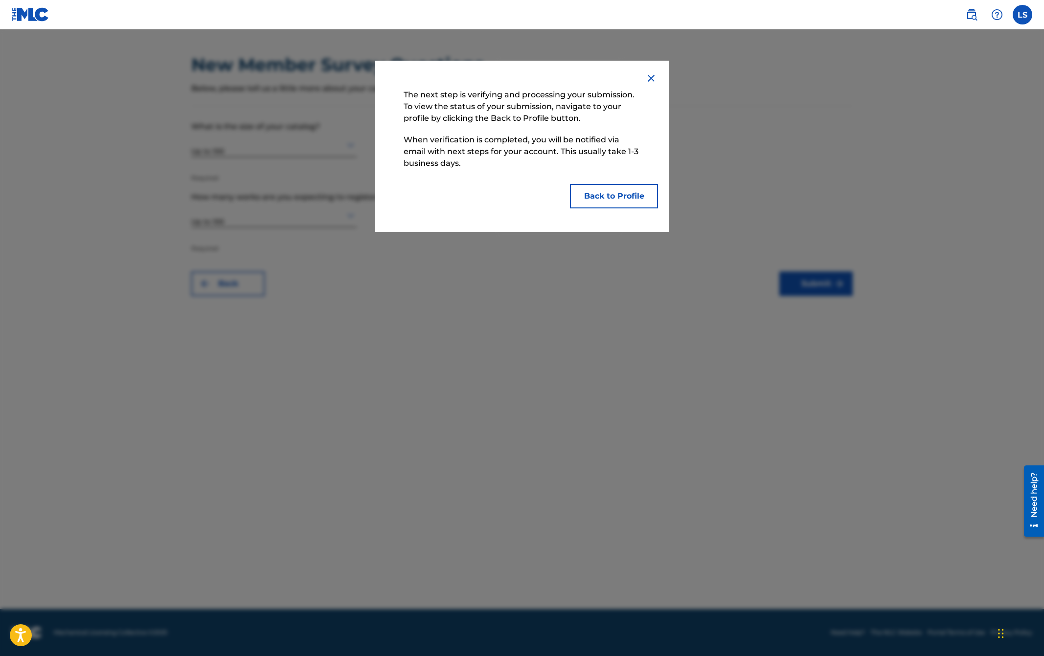
click at [608, 193] on button "Back to Profile" at bounding box center [614, 196] width 88 height 24
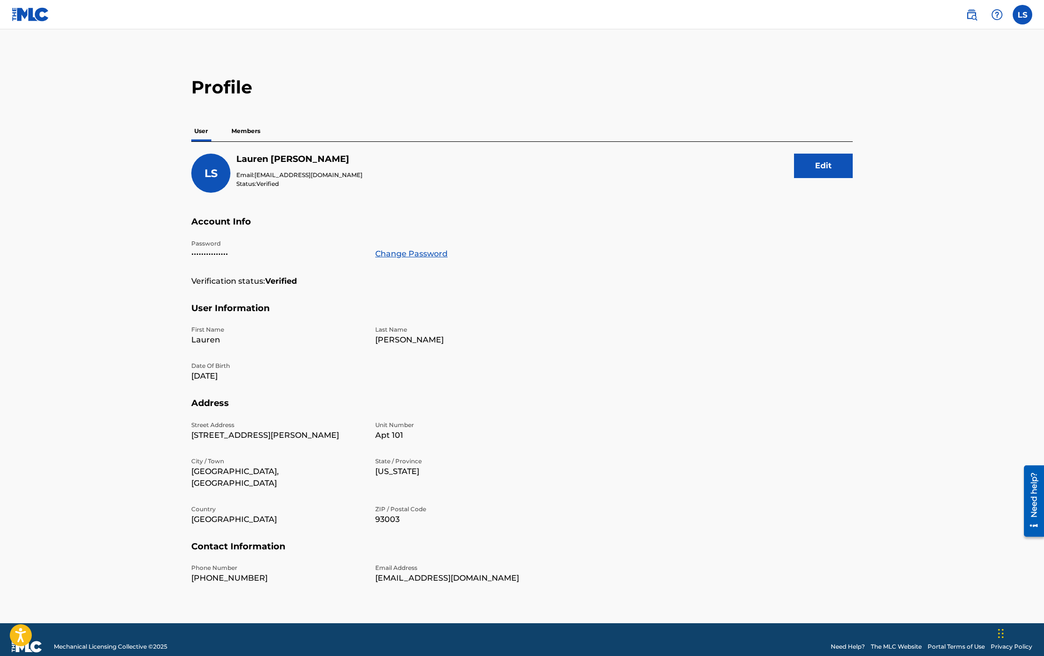
click at [247, 128] on p "Members" at bounding box center [245, 131] width 35 height 21
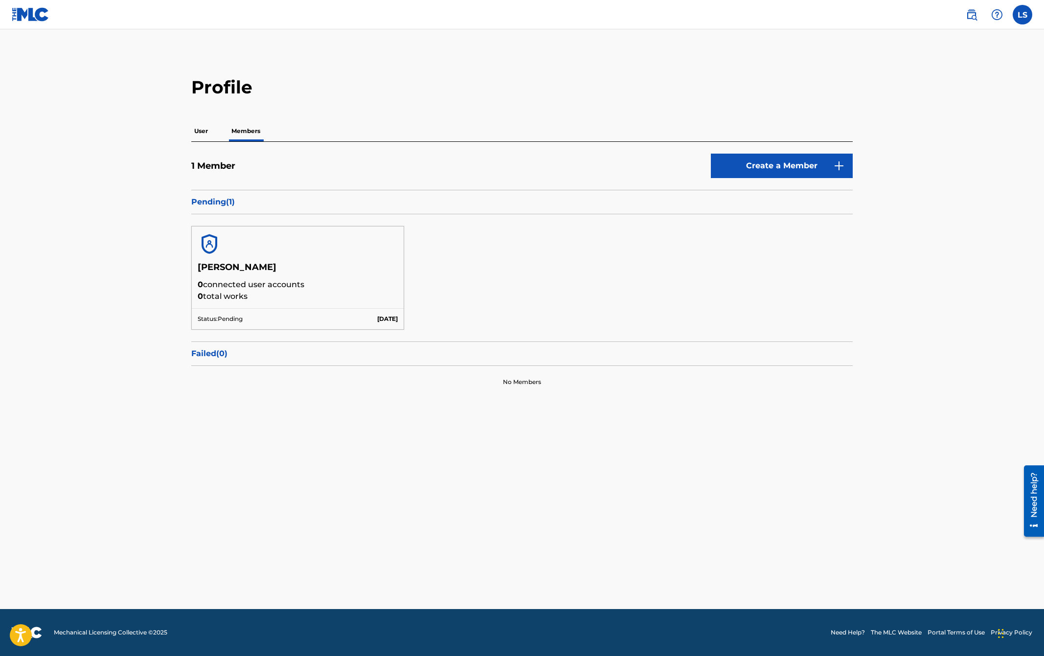
click at [855, 88] on div "Profile User Members 1 Member Create a Member Pending ( 1 ) [PERSON_NAME] 0 con…" at bounding box center [522, 237] width 685 height 322
click at [925, 116] on main "Profile User Members 1 Member Create a Member Pending ( 1 ) [PERSON_NAME] 0 con…" at bounding box center [522, 319] width 1044 height 580
